Goal: Entertainment & Leisure: Consume media (video, audio)

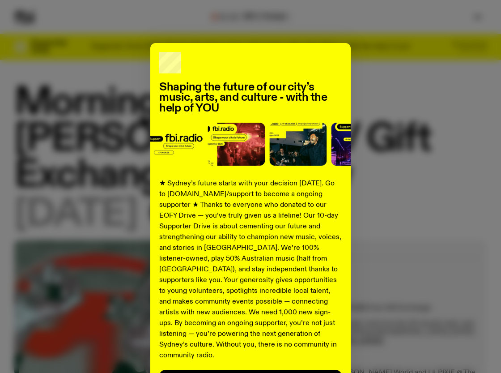
scroll to position [70, 0]
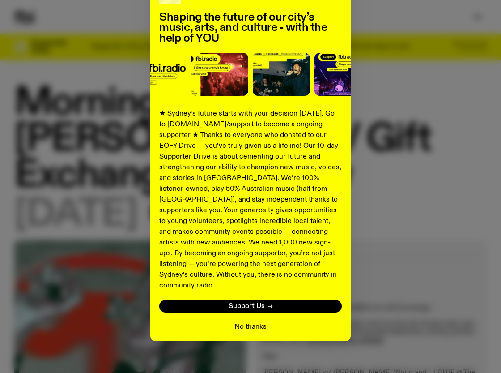
click at [245, 321] on button "No thanks" at bounding box center [250, 326] width 32 height 11
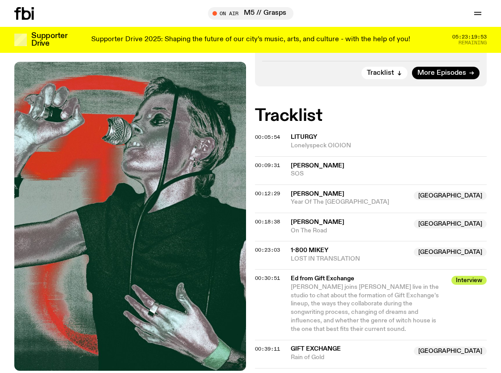
scroll to position [330, 0]
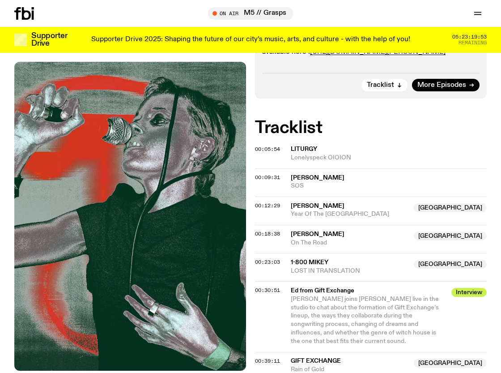
click at [302, 146] on span "Liturgy" at bounding box center [304, 149] width 26 height 6
click at [325, 145] on div "Copied" at bounding box center [389, 153] width 196 height 17
click at [268, 147] on div "00:05:54 Liturgy Lonelyspeck OIOION Copied" at bounding box center [371, 157] width 232 height 21
click at [264, 145] on span "00:05:54" at bounding box center [267, 148] width 25 height 7
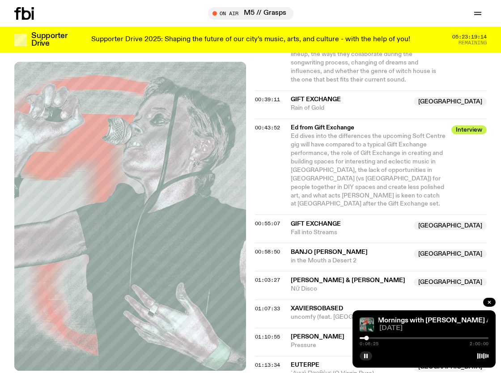
scroll to position [583, 0]
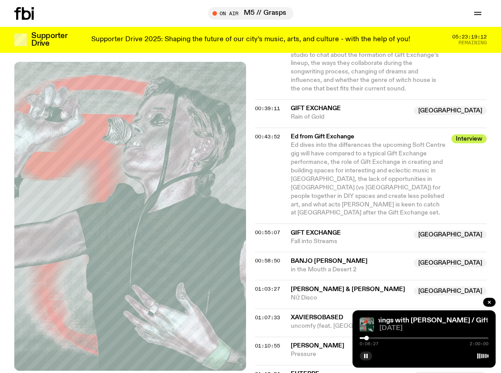
click at [339, 230] on span "Gift Exchange" at bounding box center [316, 233] width 50 height 6
click at [268, 229] on span "00:55:07" at bounding box center [267, 232] width 25 height 7
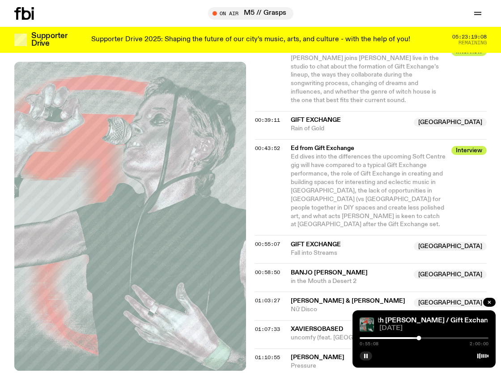
scroll to position [572, 0]
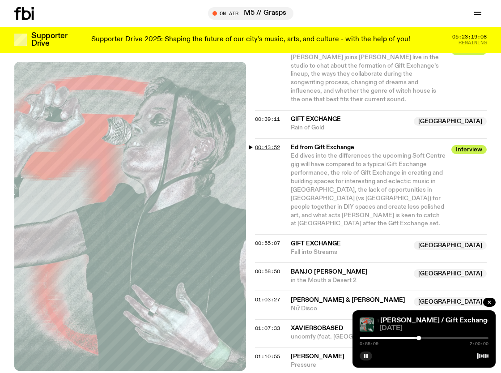
click at [271, 144] on span "00:43:52" at bounding box center [267, 147] width 25 height 7
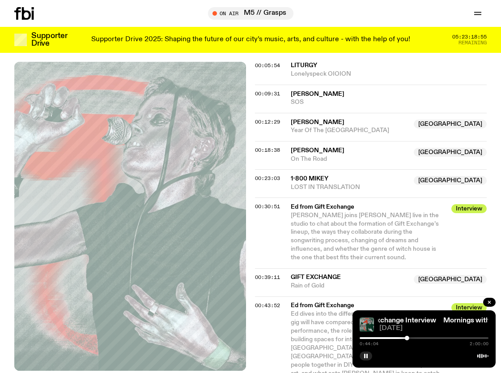
scroll to position [393, 0]
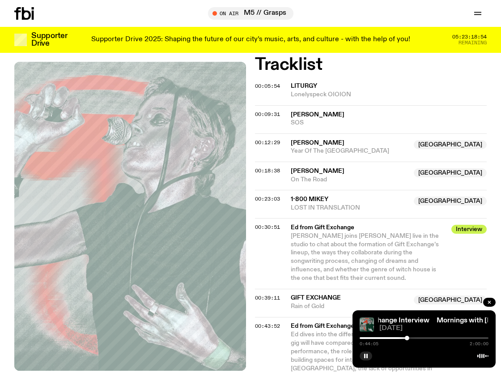
click at [343, 223] on span "Ed from Gift Exchange" at bounding box center [368, 227] width 155 height 9
click at [412, 338] on div at bounding box center [424, 338] width 129 height 2
click at [368, 353] on icon "button" at bounding box center [365, 355] width 5 height 5
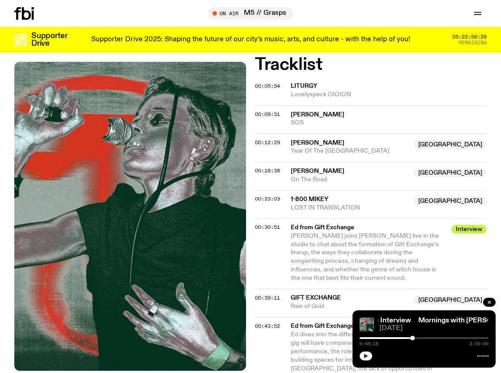
click at [365, 358] on icon "button" at bounding box center [366, 355] width 4 height 4
